Goal: Task Accomplishment & Management: Use online tool/utility

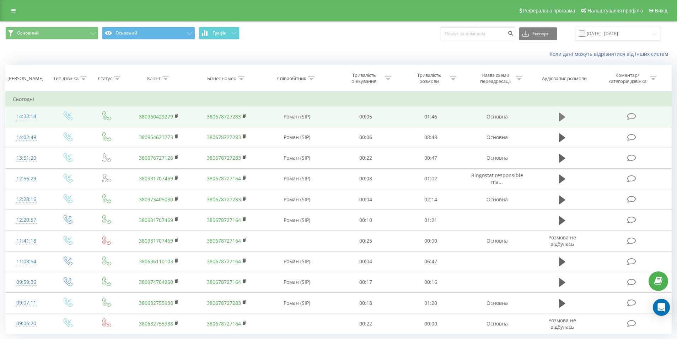
click at [561, 115] on icon at bounding box center [562, 117] width 6 height 9
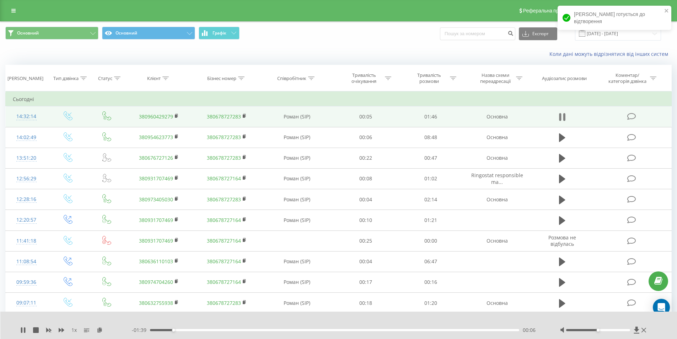
click at [562, 114] on icon at bounding box center [562, 117] width 6 height 10
click at [164, 116] on link "380960429279" at bounding box center [156, 116] width 34 height 7
click at [153, 118] on link "380960429279" at bounding box center [156, 116] width 34 height 7
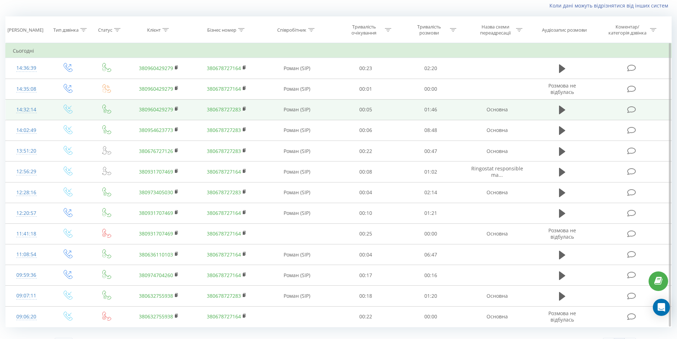
scroll to position [63, 0]
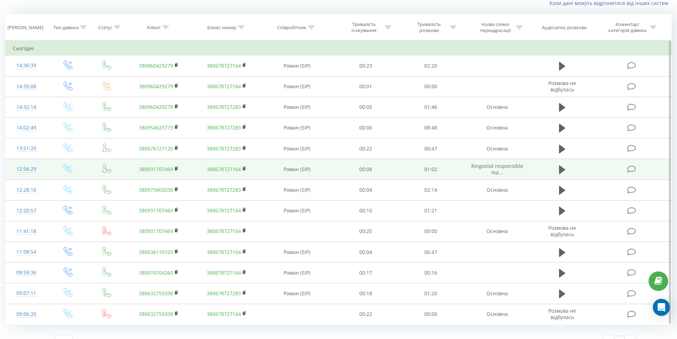
scroll to position [63, 0]
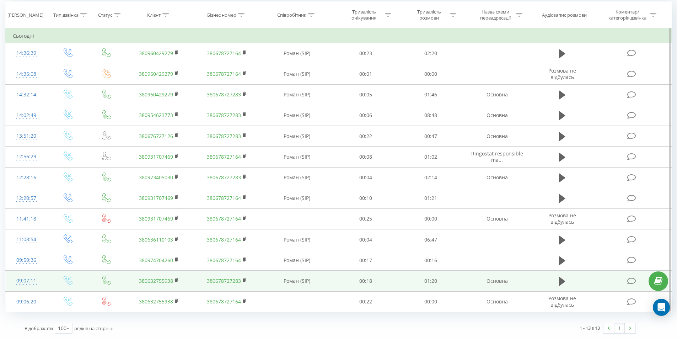
click at [560, 275] on td at bounding box center [562, 281] width 63 height 21
click at [560, 279] on icon at bounding box center [562, 281] width 6 height 9
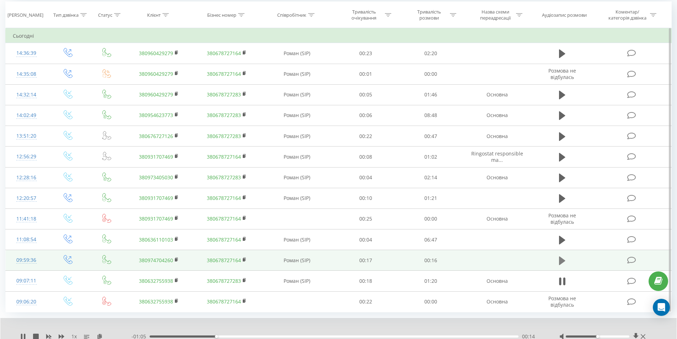
click at [562, 260] on icon at bounding box center [562, 260] width 6 height 9
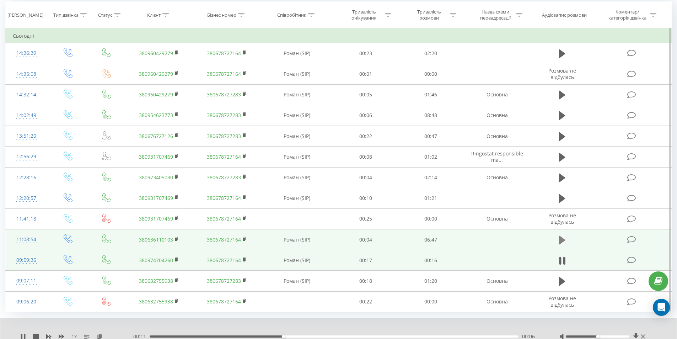
click at [562, 238] on icon at bounding box center [562, 239] width 6 height 9
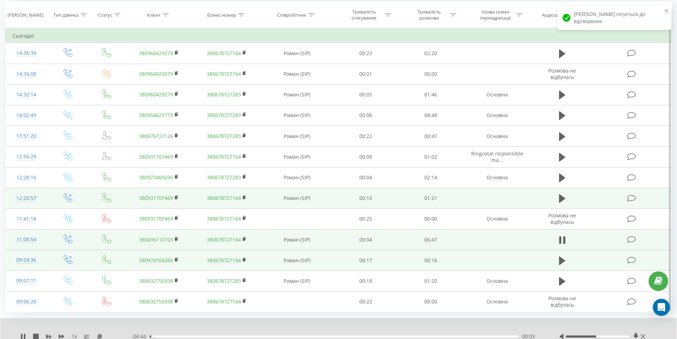
click at [569, 196] on td at bounding box center [562, 198] width 63 height 21
click at [565, 200] on icon at bounding box center [562, 198] width 6 height 10
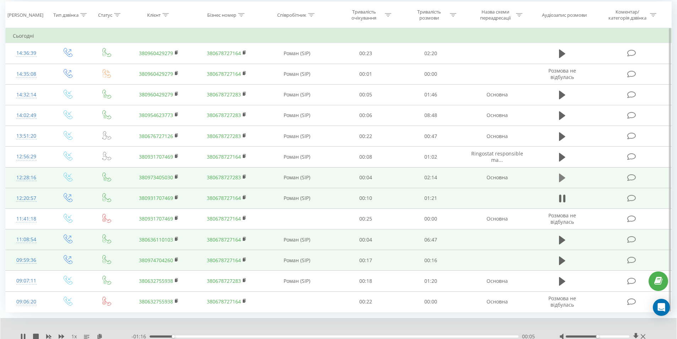
click at [560, 176] on icon at bounding box center [562, 178] width 6 height 9
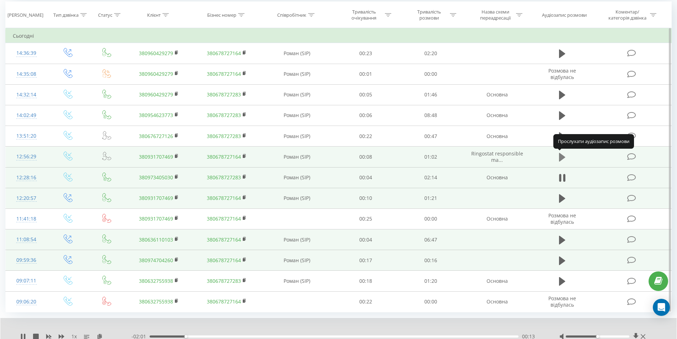
click at [561, 153] on icon at bounding box center [562, 157] width 6 height 10
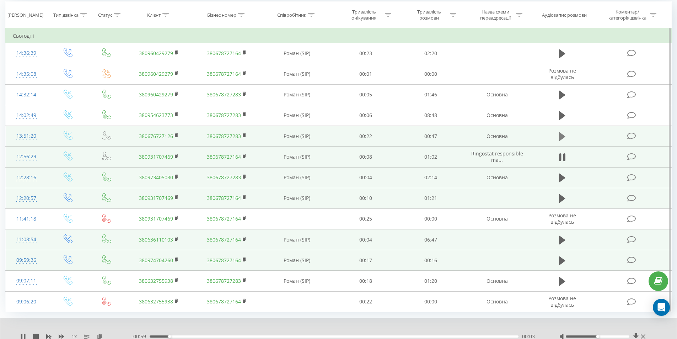
click at [559, 132] on icon at bounding box center [562, 137] width 6 height 10
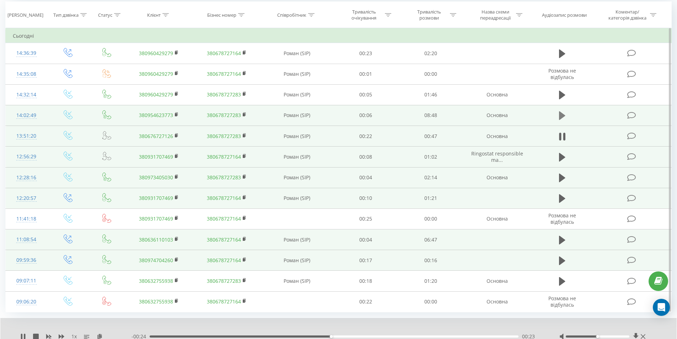
click at [564, 119] on icon at bounding box center [562, 116] width 6 height 10
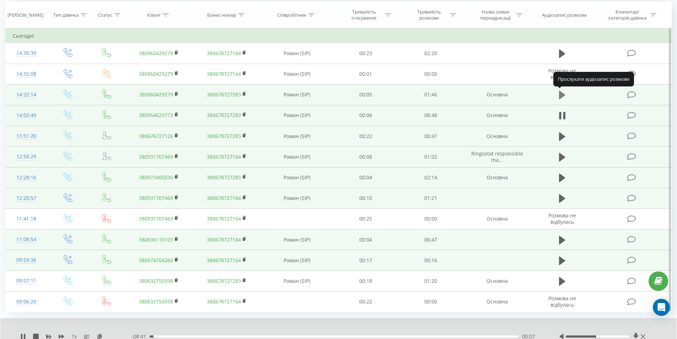
click at [562, 95] on icon at bounding box center [562, 95] width 6 height 9
click at [562, 91] on icon at bounding box center [562, 95] width 6 height 10
click at [22, 336] on icon at bounding box center [23, 337] width 4 height 6
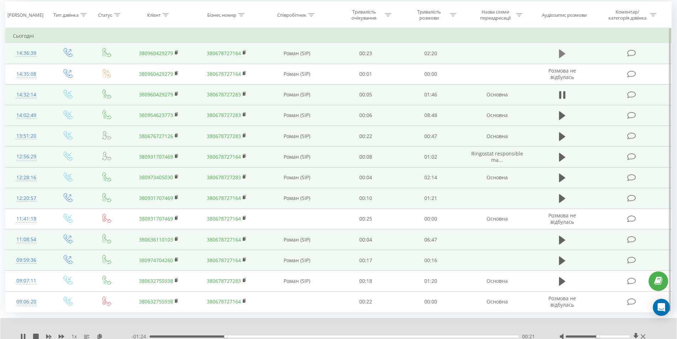
click at [564, 50] on icon at bounding box center [562, 54] width 6 height 10
click at [560, 50] on icon at bounding box center [560, 54] width 2 height 8
